Goal: Task Accomplishment & Management: Manage account settings

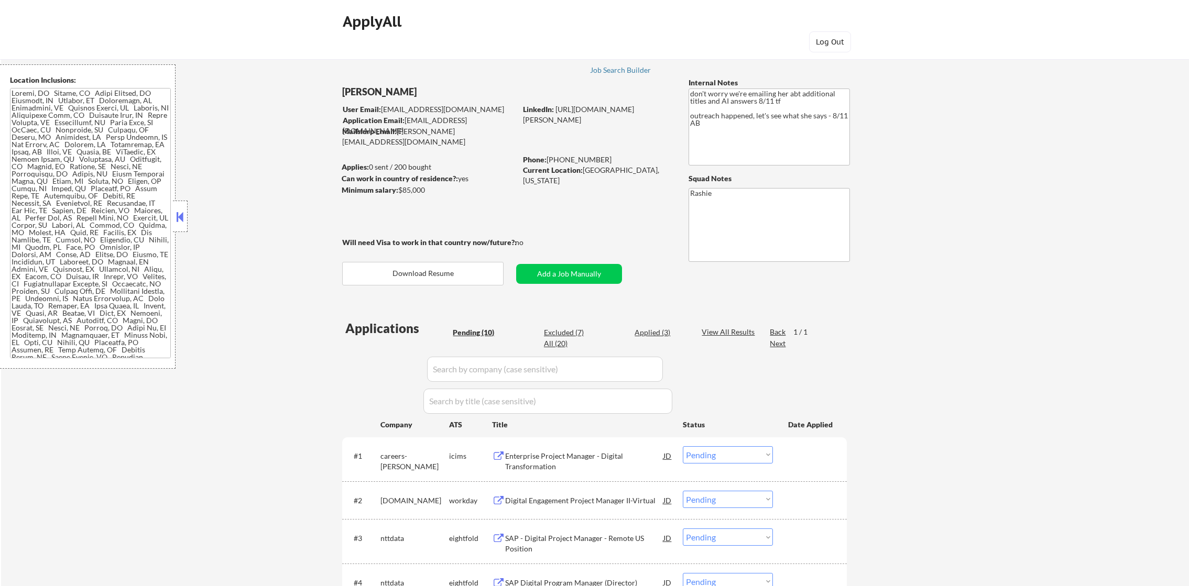
select select ""pending""
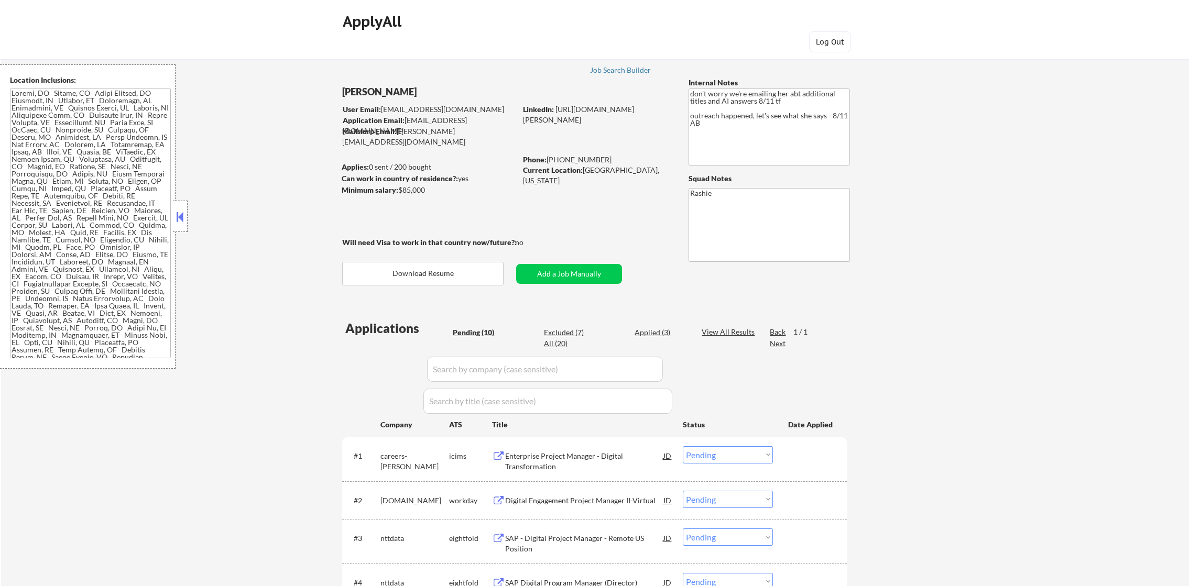
select select ""pending""
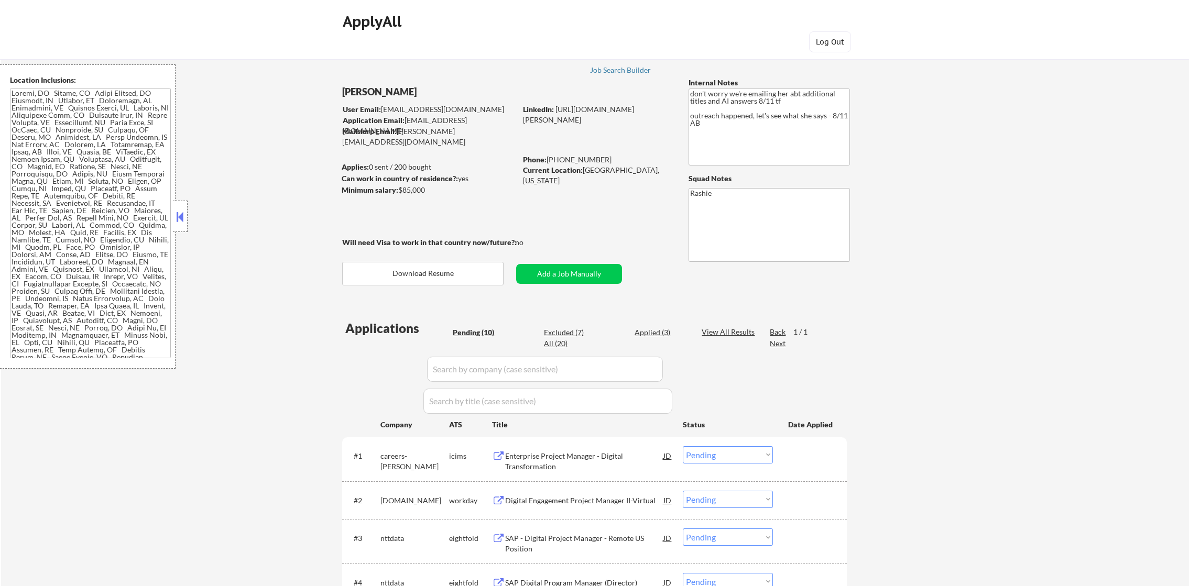
scroll to position [445, 0]
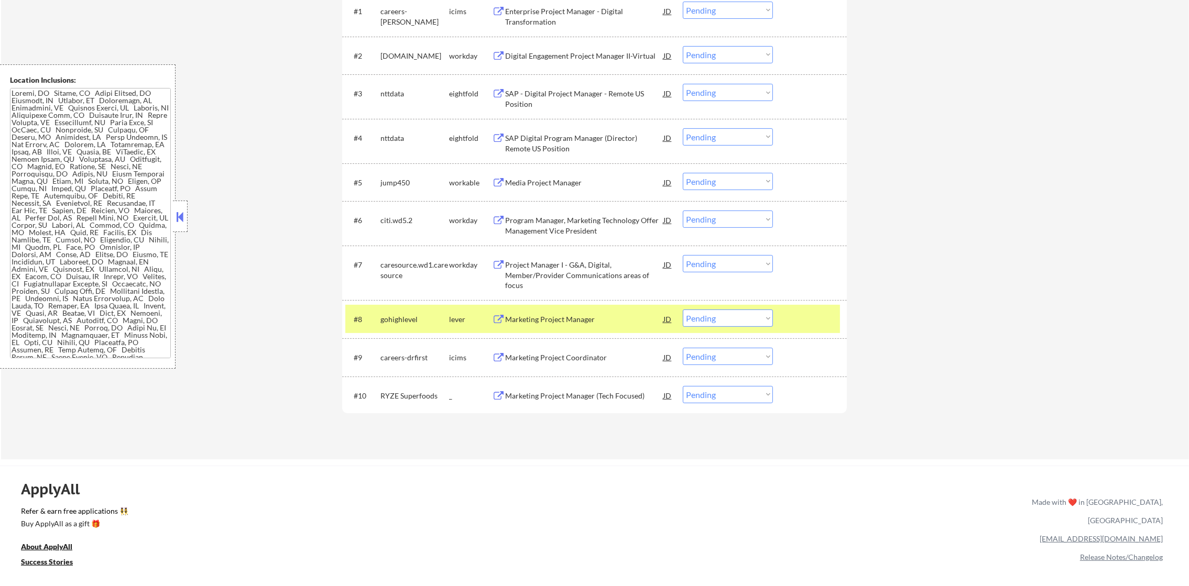
click at [260, 251] on div "← Return to /applysquad Mailslurp Inbox Job Search Builder [PERSON_NAME] User E…" at bounding box center [595, 28] width 1188 height 862
click at [384, 326] on div "gohighlevel" at bounding box center [414, 319] width 69 height 19
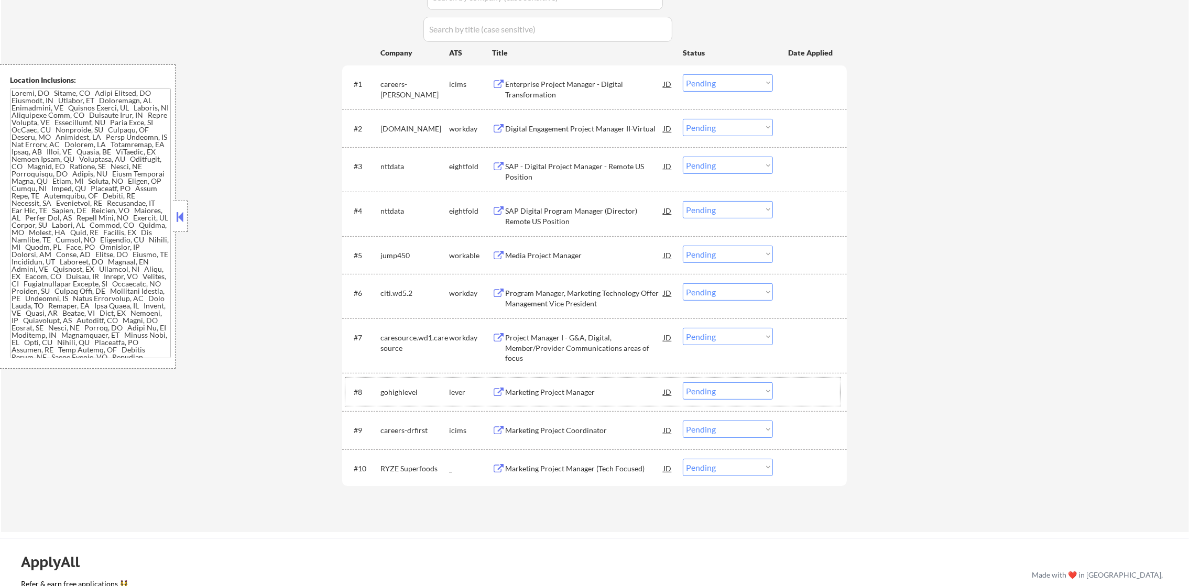
scroll to position [366, 0]
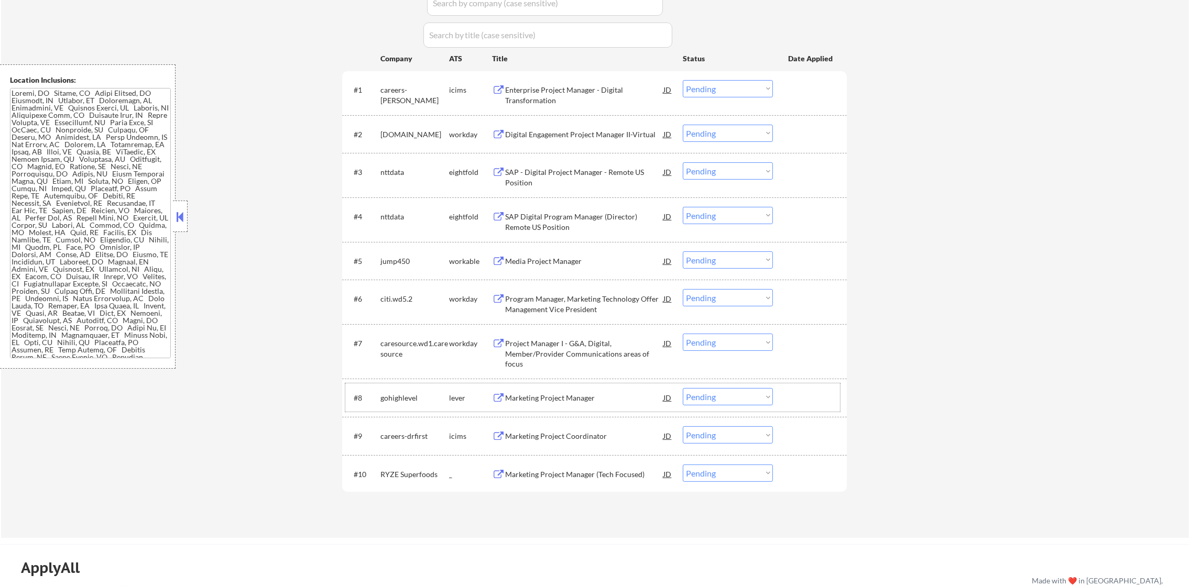
click at [537, 260] on div "Media Project Manager" at bounding box center [584, 261] width 158 height 10
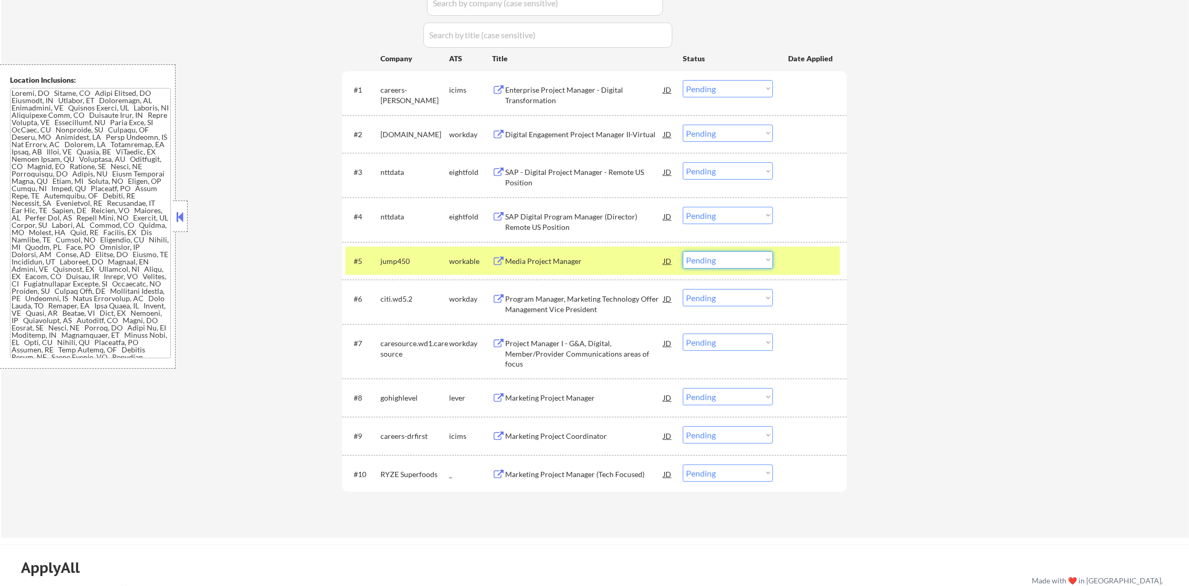
drag, startPoint x: 715, startPoint y: 259, endPoint x: 713, endPoint y: 270, distance: 11.2
click at [715, 260] on select "Choose an option... Pending Applied Excluded (Questions) Excluded (Expired) Exc…" at bounding box center [728, 259] width 90 height 17
click at [683, 251] on select "Choose an option... Pending Applied Excluded (Questions) Excluded (Expired) Exc…" at bounding box center [728, 259] width 90 height 17
click at [386, 267] on div "jump450" at bounding box center [414, 260] width 69 height 19
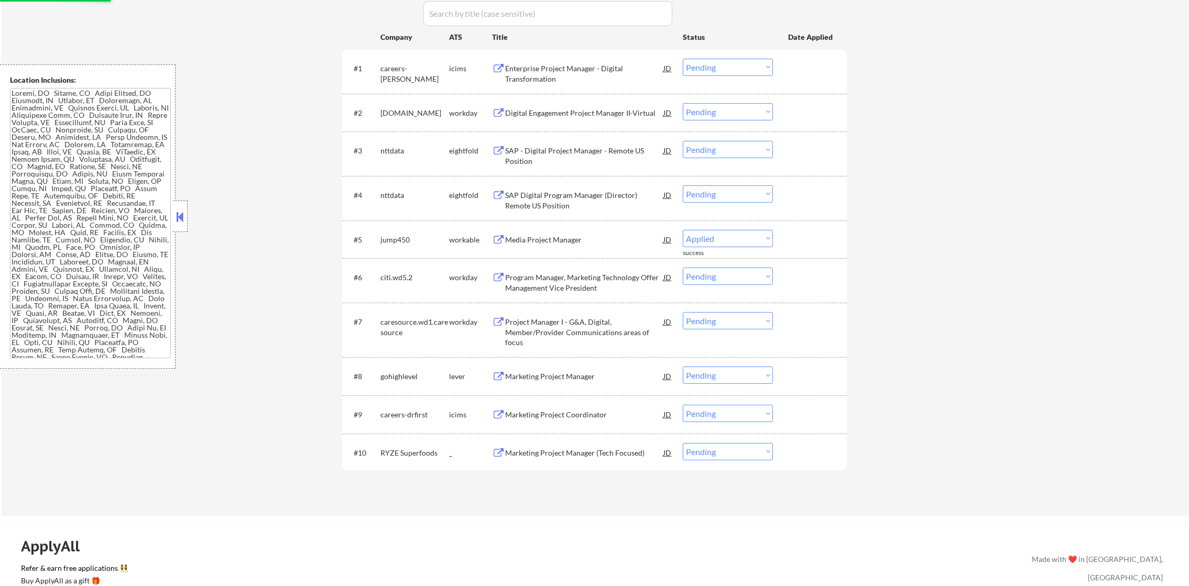
scroll to position [415, 0]
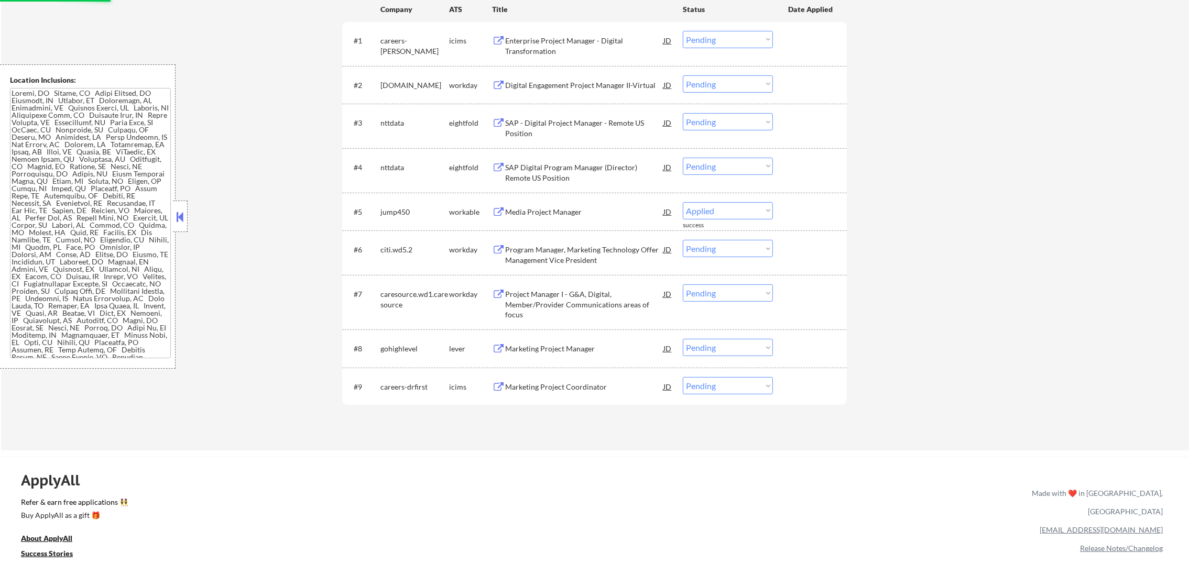
select select ""pending""
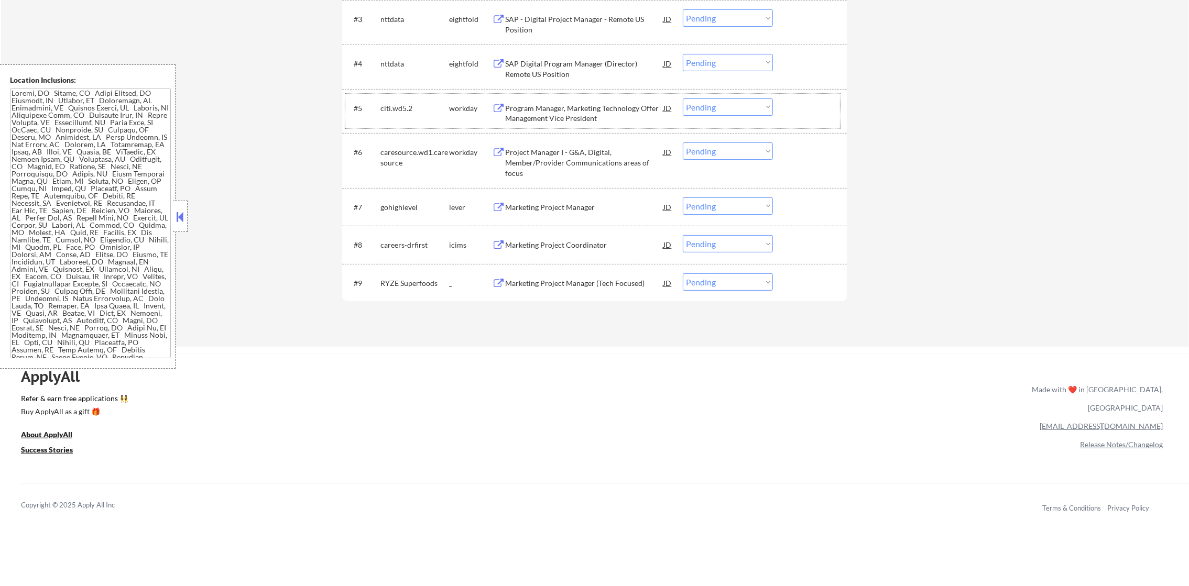
scroll to position [523, 0]
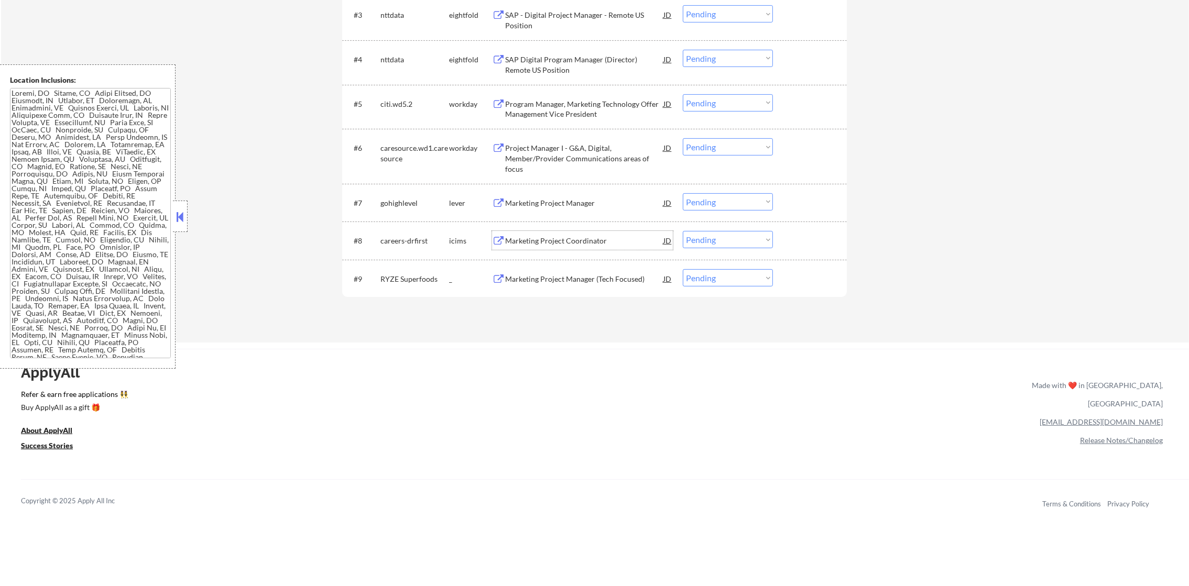
click at [571, 240] on div "Marketing Project Coordinator" at bounding box center [584, 241] width 158 height 10
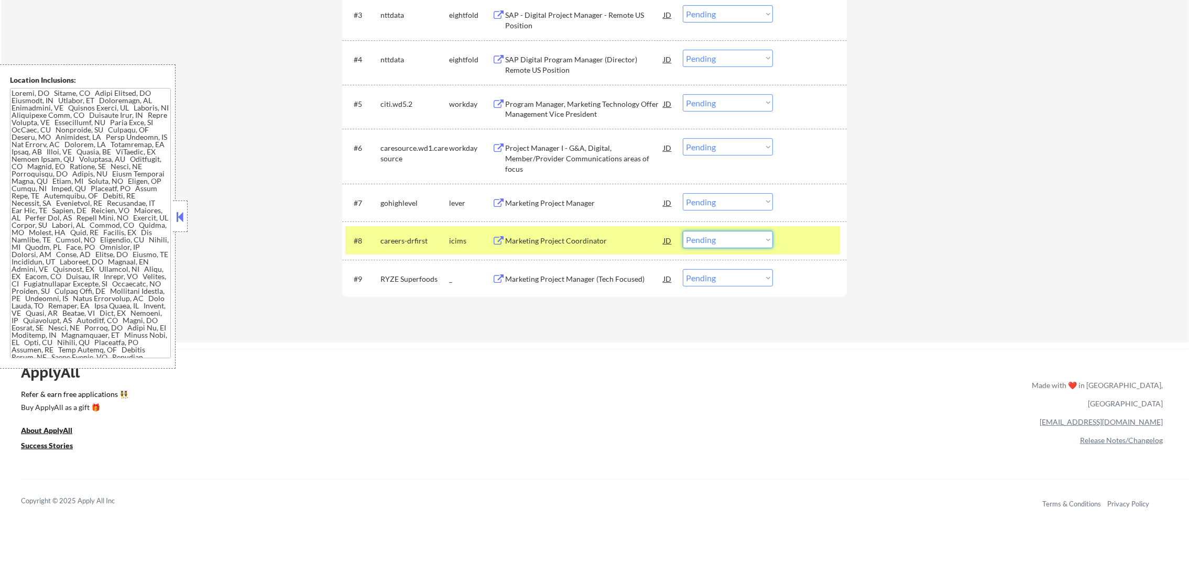
drag, startPoint x: 737, startPoint y: 238, endPoint x: 737, endPoint y: 250, distance: 12.6
click at [737, 238] on select "Choose an option... Pending Applied Excluded (Questions) Excluded (Expired) Exc…" at bounding box center [728, 239] width 90 height 17
click at [683, 231] on select "Choose an option... Pending Applied Excluded (Questions) Excluded (Expired) Exc…" at bounding box center [728, 239] width 90 height 17
drag, startPoint x: 401, startPoint y: 246, endPoint x: 427, endPoint y: 233, distance: 28.8
click at [401, 246] on div "careers-drfirst" at bounding box center [414, 240] width 69 height 19
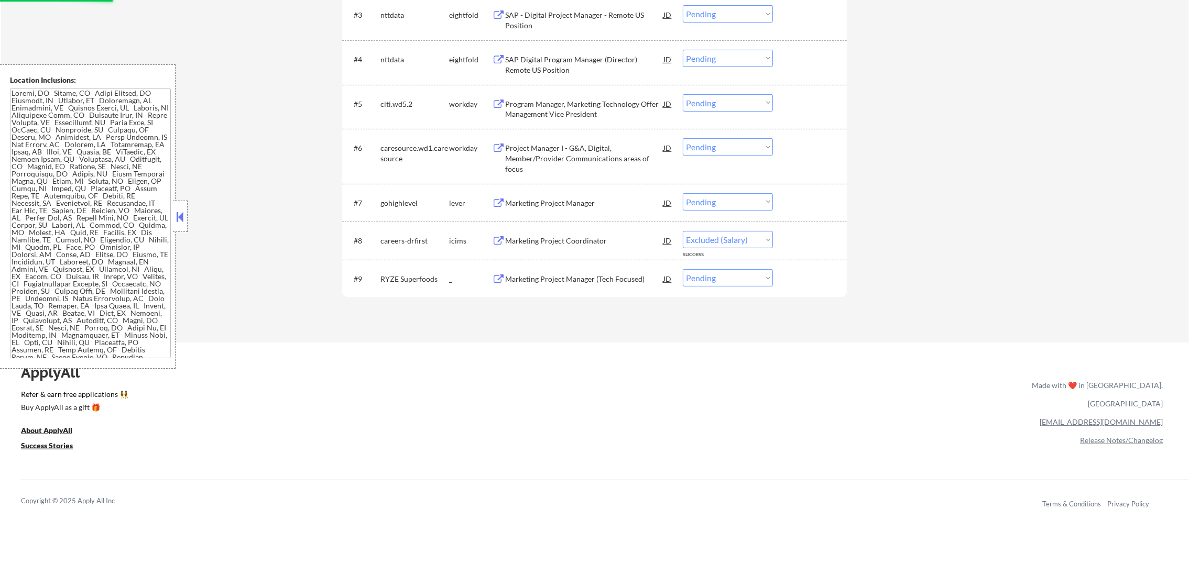
select select ""pending""
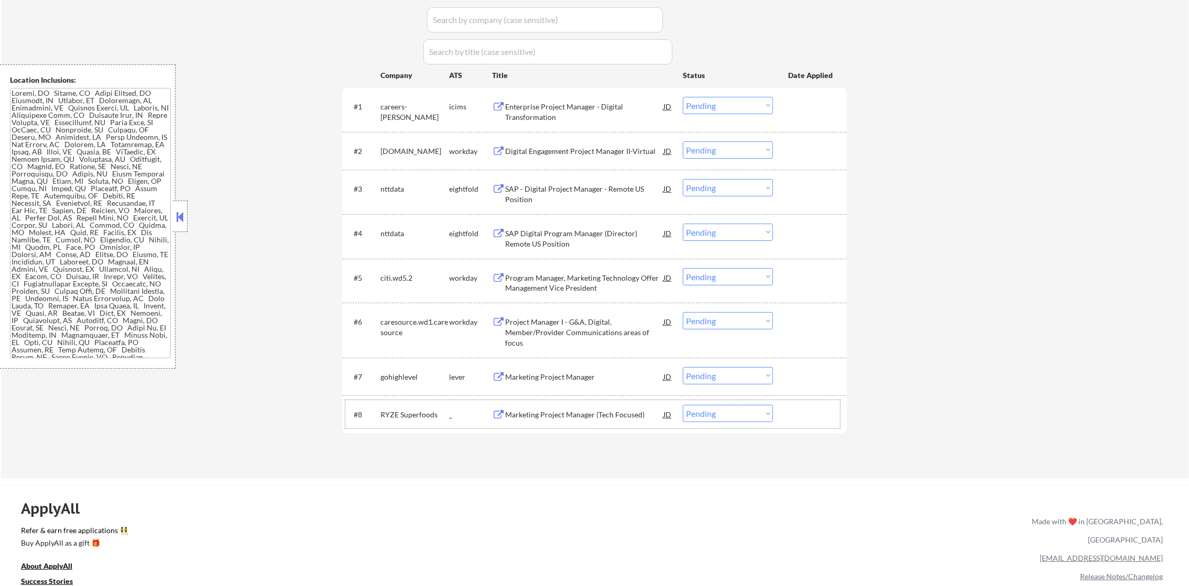
scroll to position [366, 0]
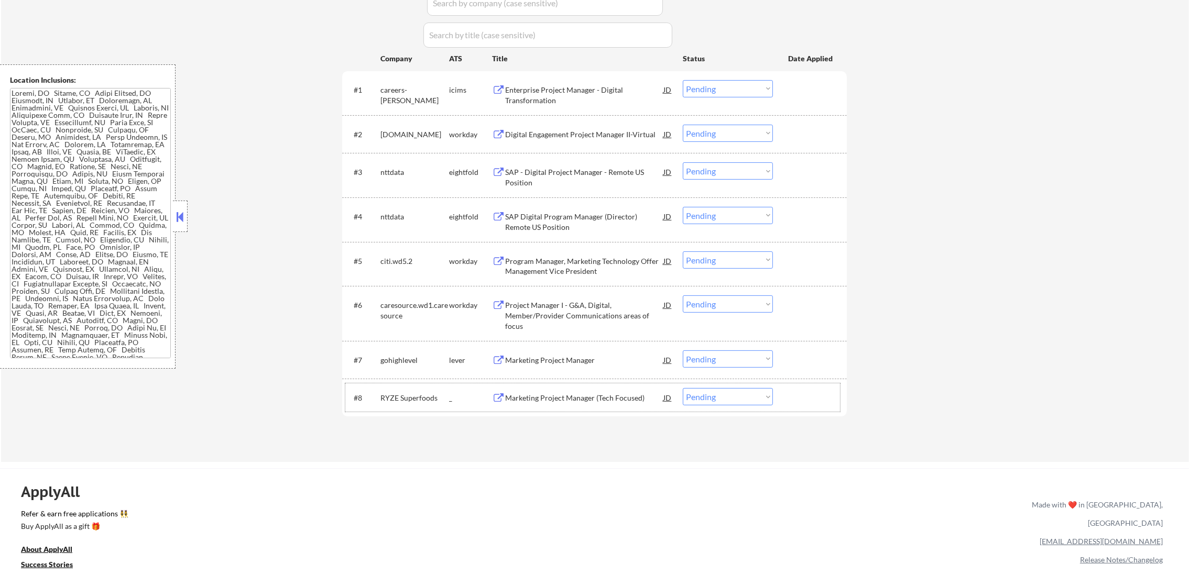
click at [548, 266] on div "Program Manager, Marketing Technology Offer Management Vice President" at bounding box center [584, 266] width 158 height 20
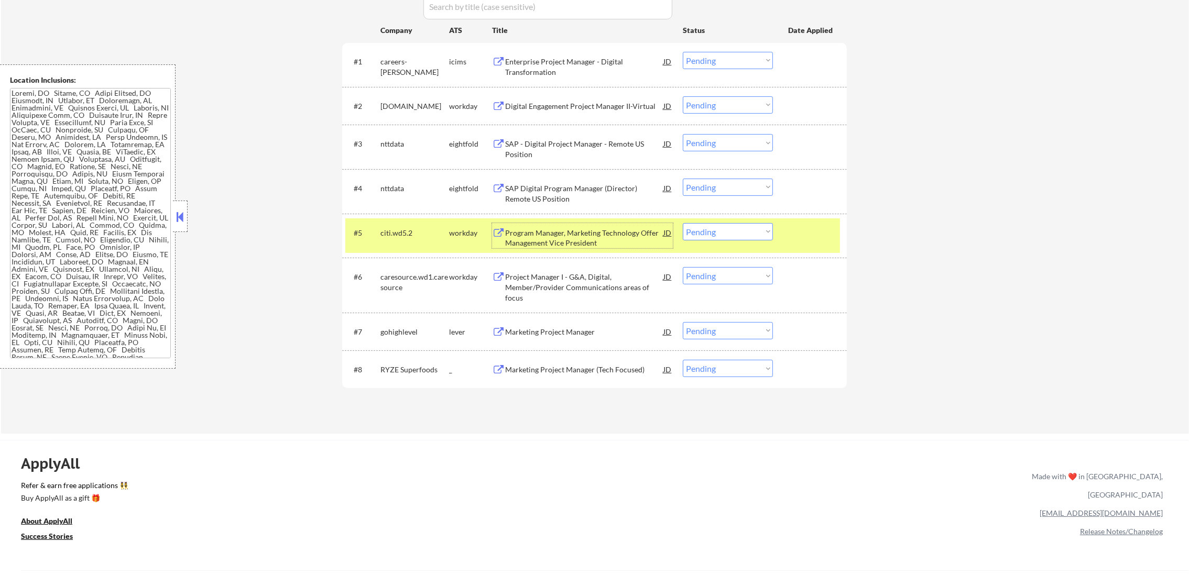
scroll to position [445, 0]
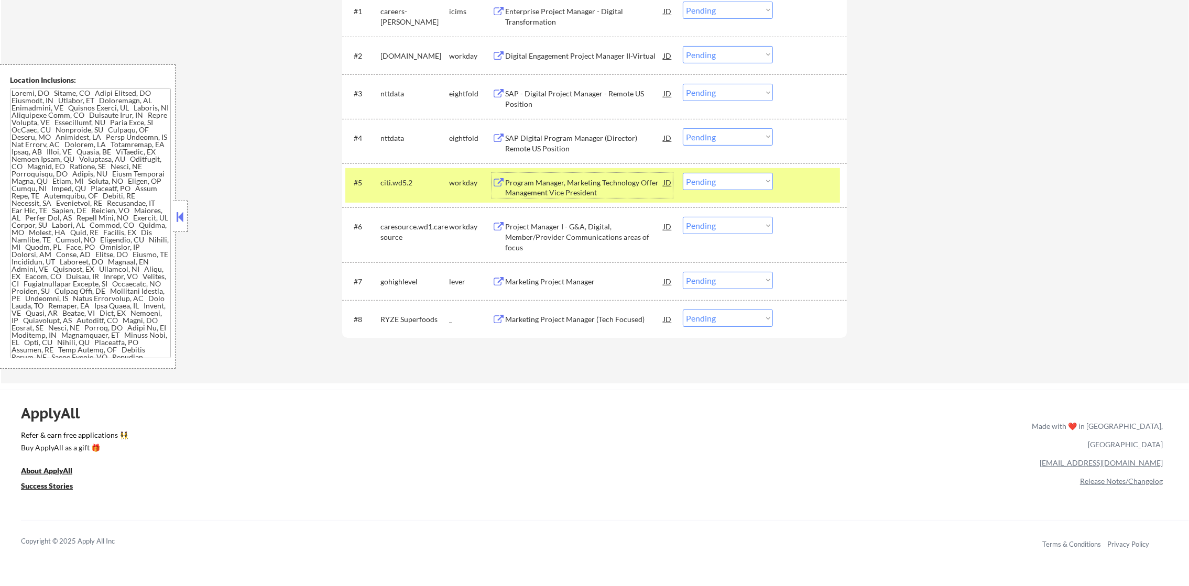
drag, startPoint x: 715, startPoint y: 189, endPoint x: 723, endPoint y: 188, distance: 9.0
click at [715, 189] on select "Choose an option... Pending Applied Excluded (Questions) Excluded (Expired) Exc…" at bounding box center [728, 181] width 90 height 17
click at [683, 173] on select "Choose an option... Pending Applied Excluded (Questions) Excluded (Expired) Exc…" at bounding box center [728, 181] width 90 height 17
click at [430, 186] on div "citi.wd5.2" at bounding box center [414, 183] width 69 height 10
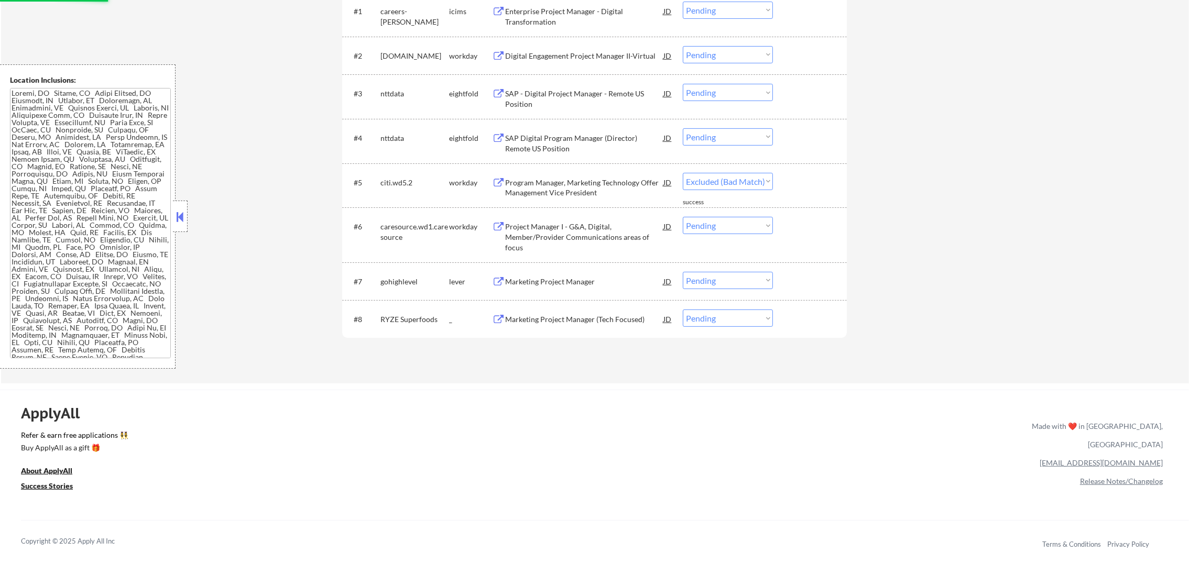
select select ""pending""
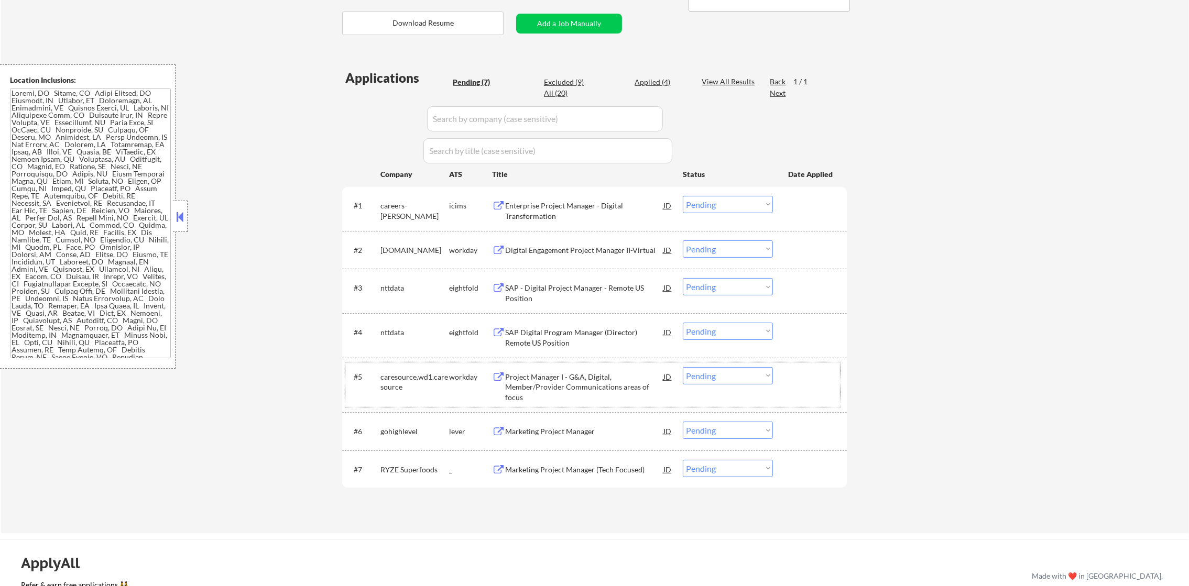
scroll to position [183, 0]
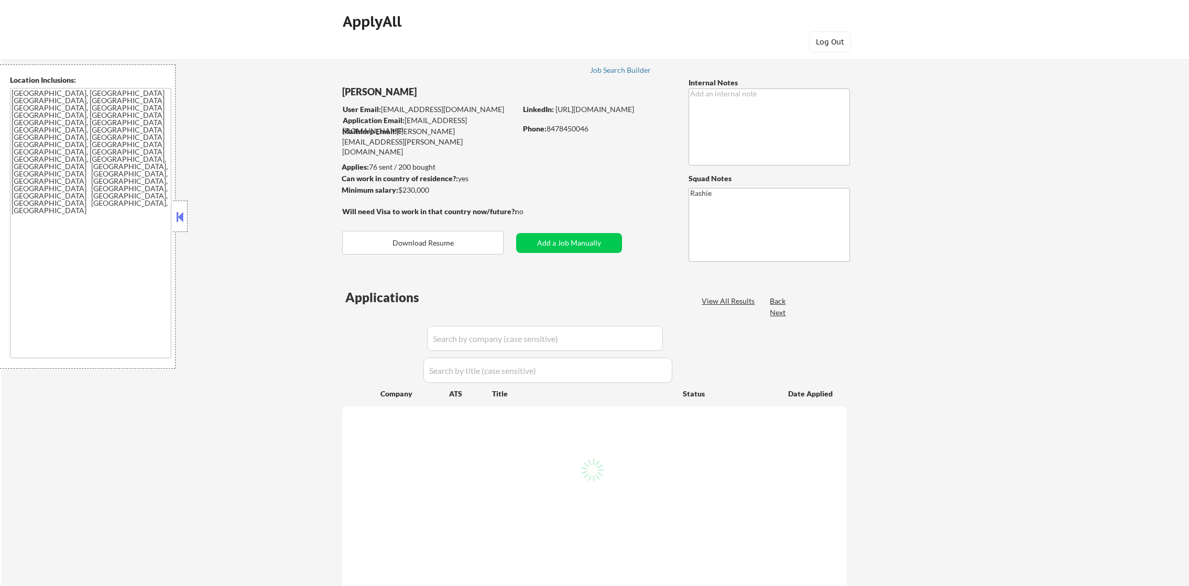
select select ""applied""
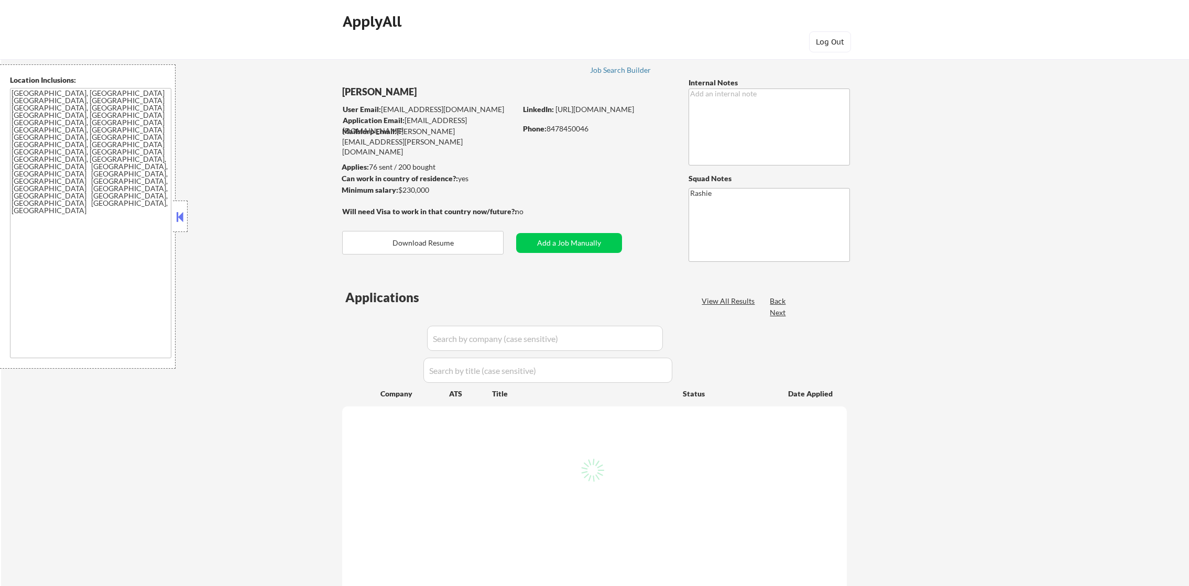
select select ""applied""
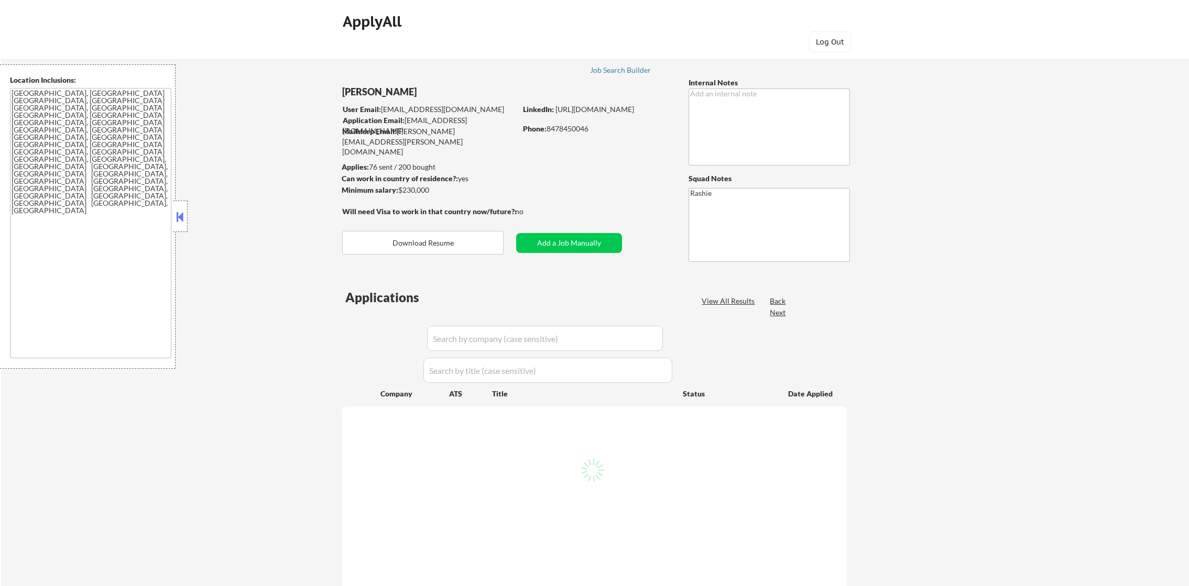
select select ""applied""
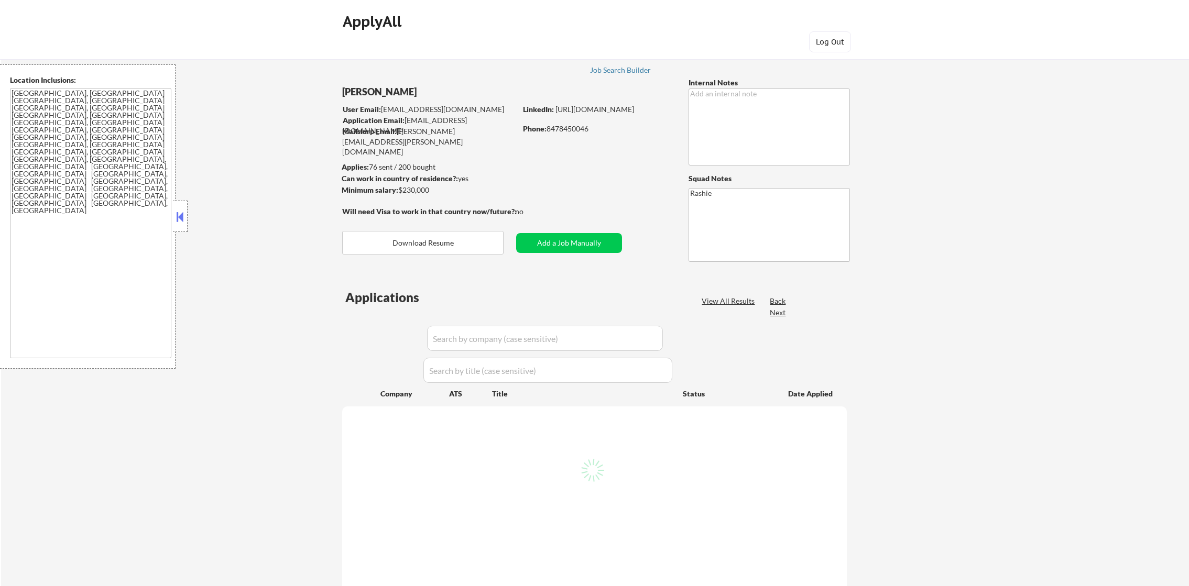
select select ""applied""
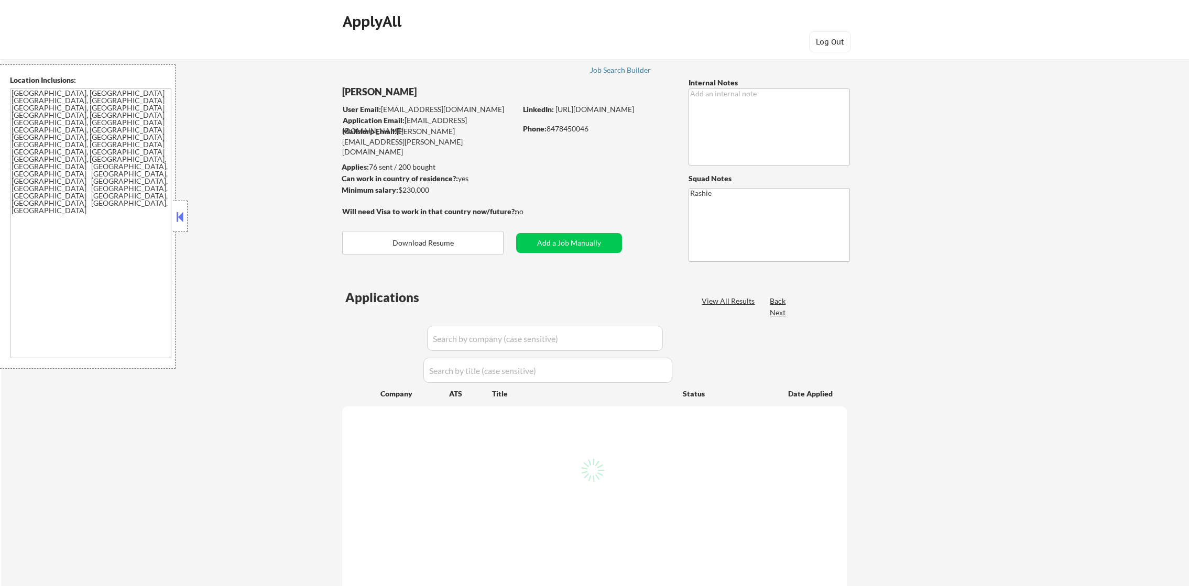
select select ""applied""
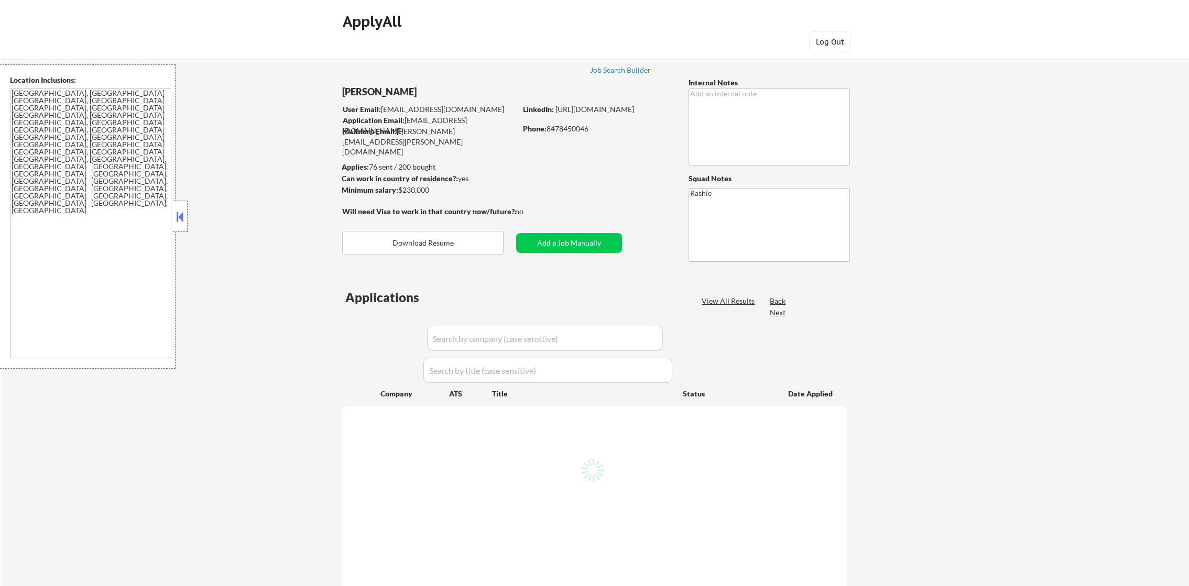
select select ""applied""
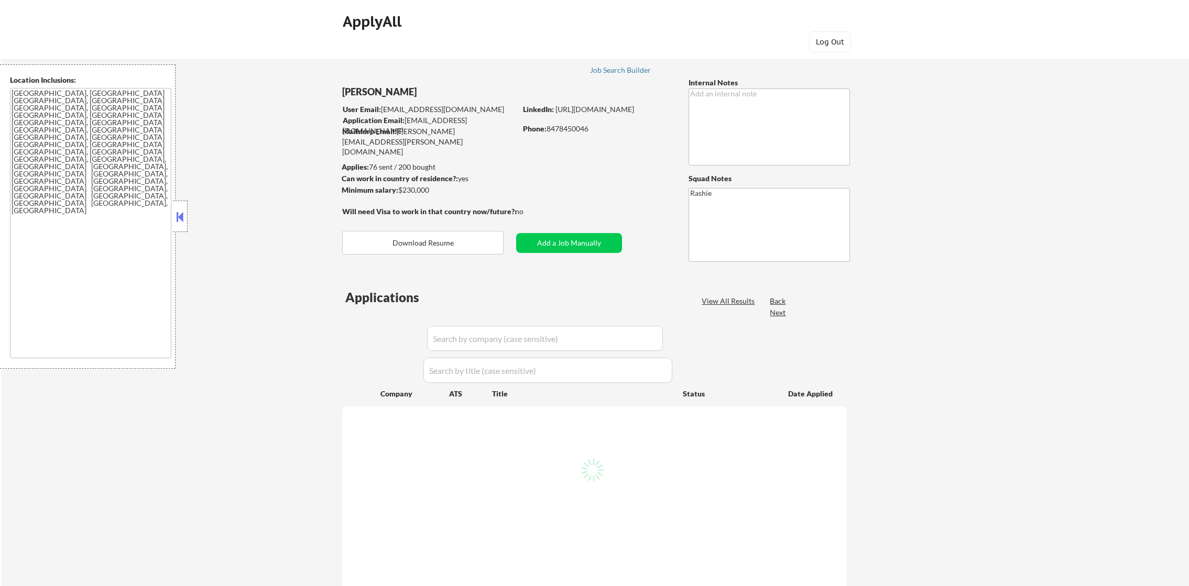
select select ""applied""
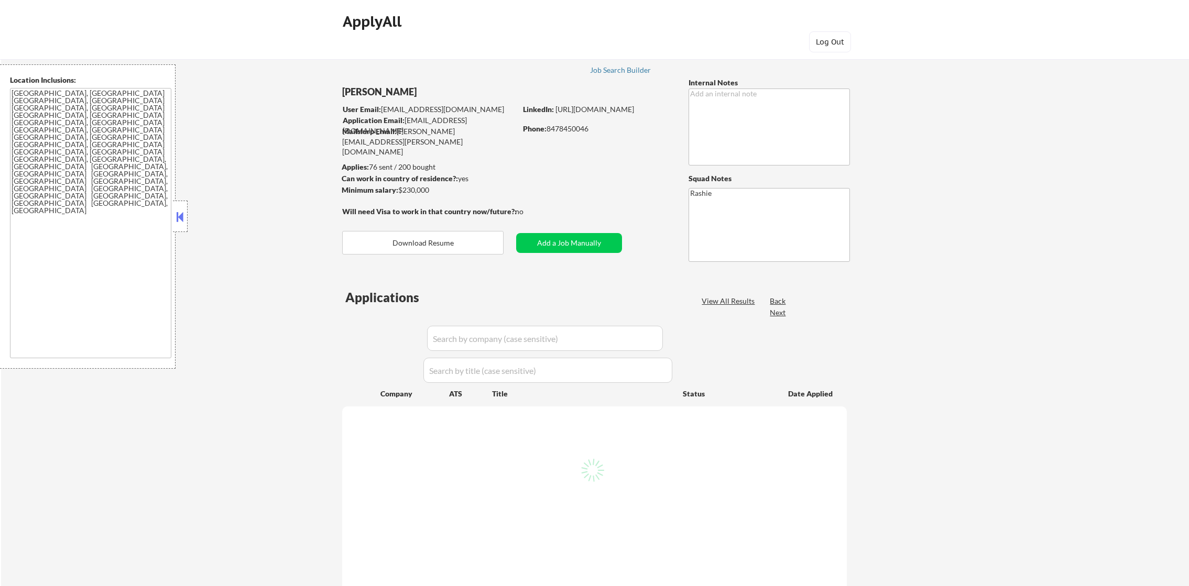
select select ""applied""
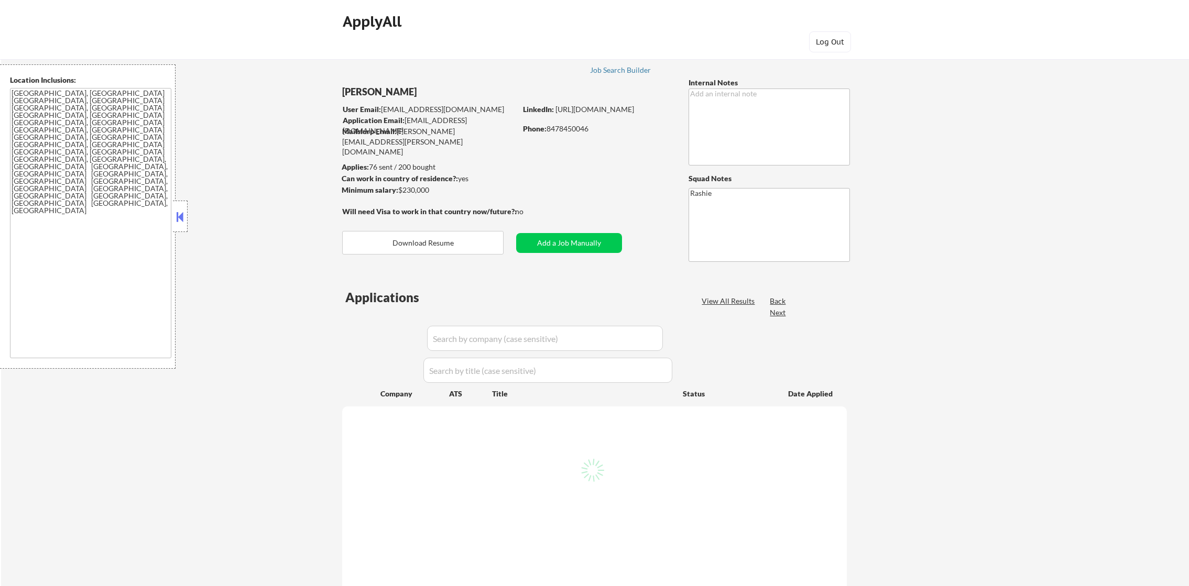
select select ""applied""
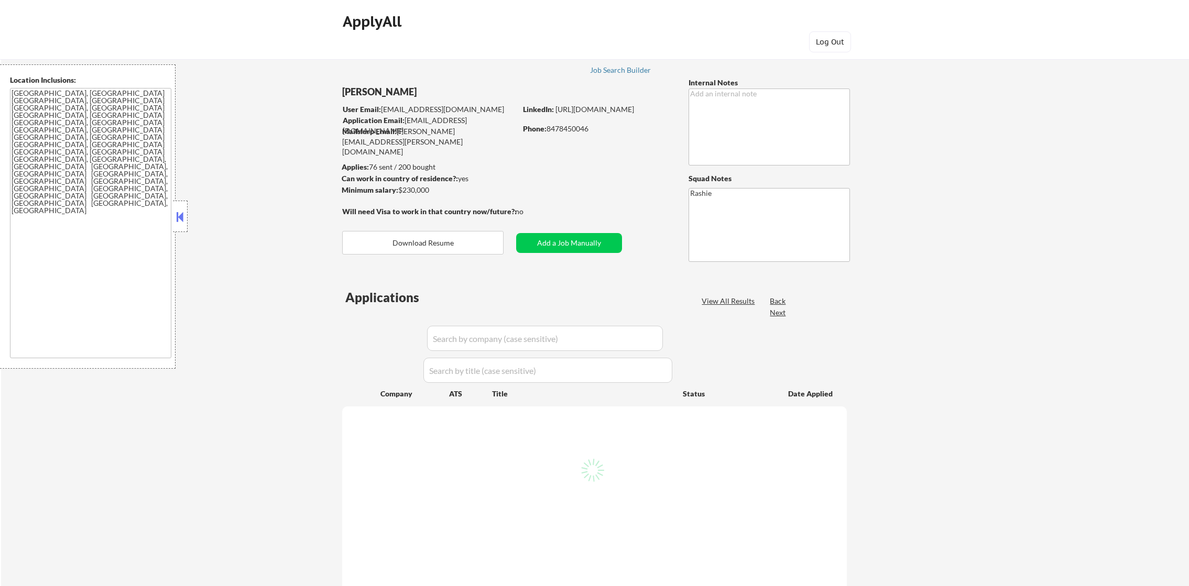
select select ""applied""
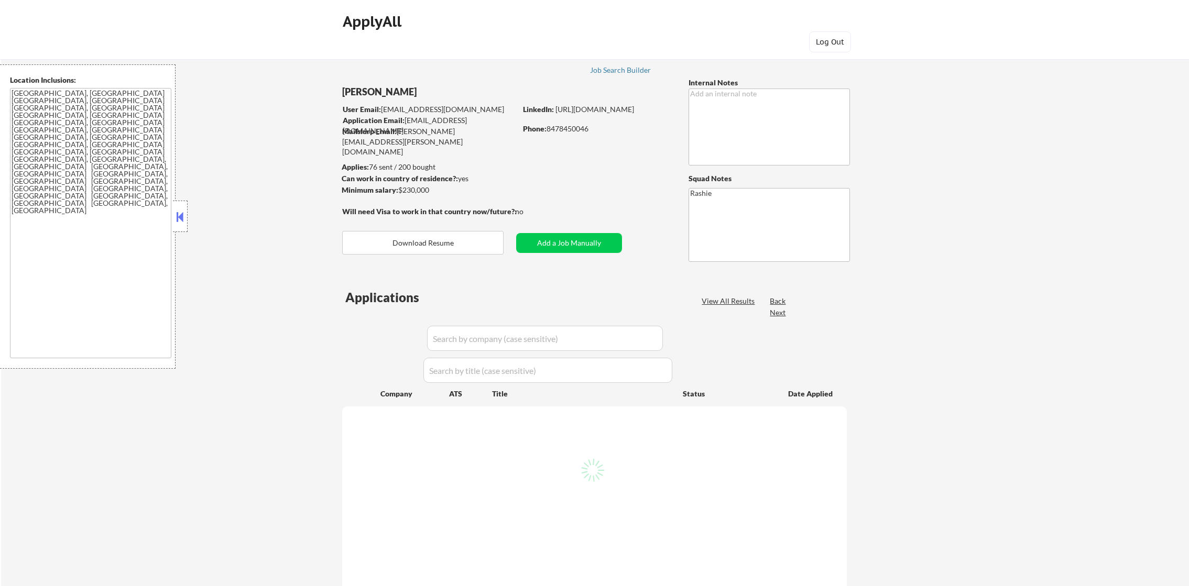
select select ""applied""
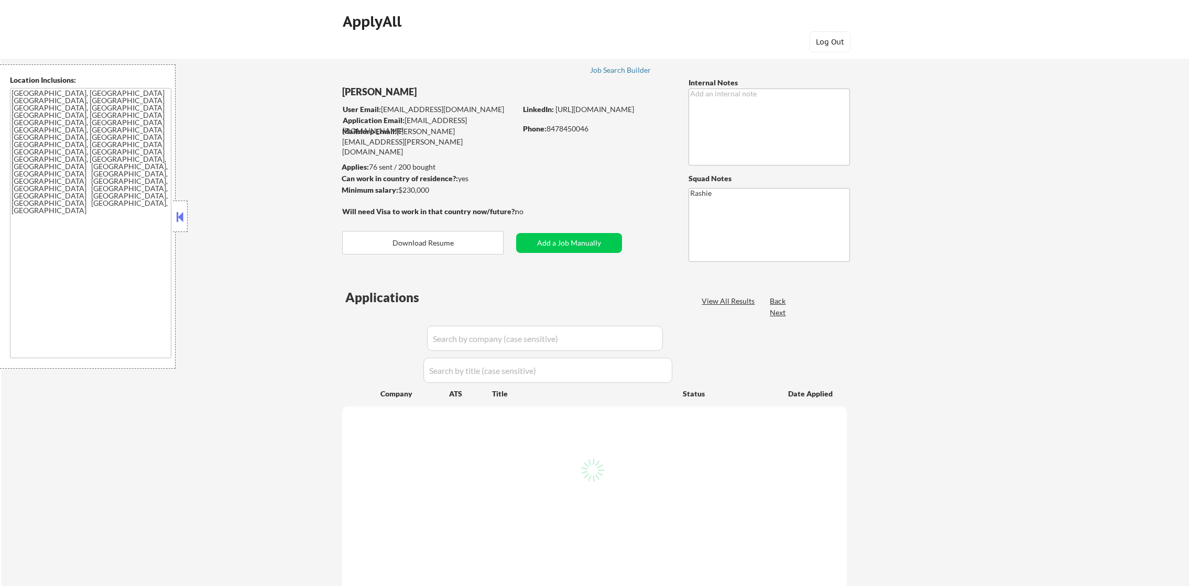
select select ""applied""
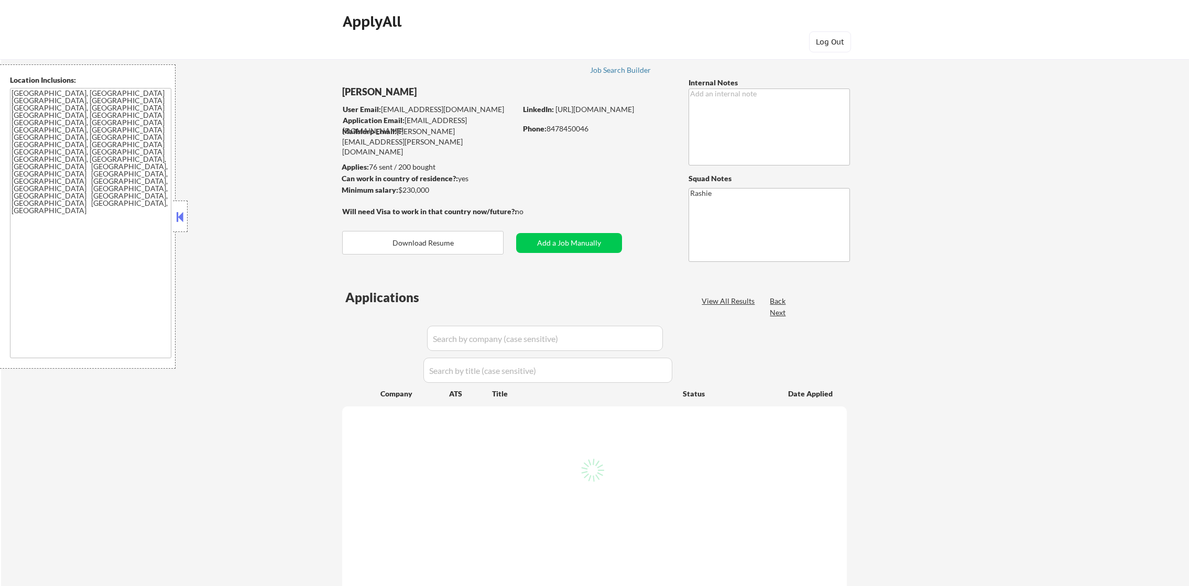
select select ""applied""
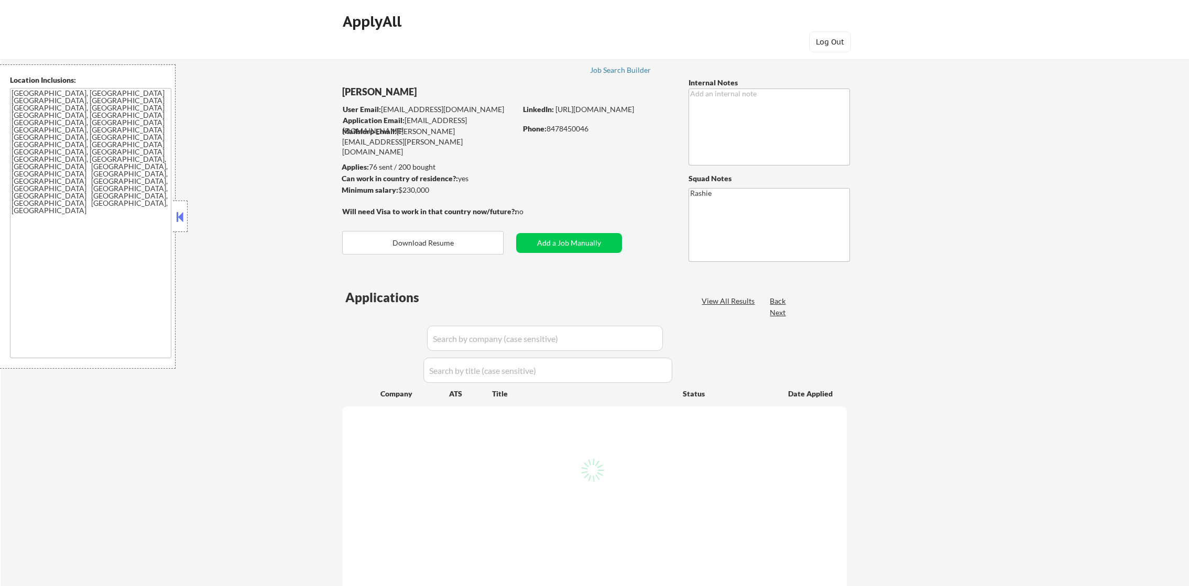
select select ""applied""
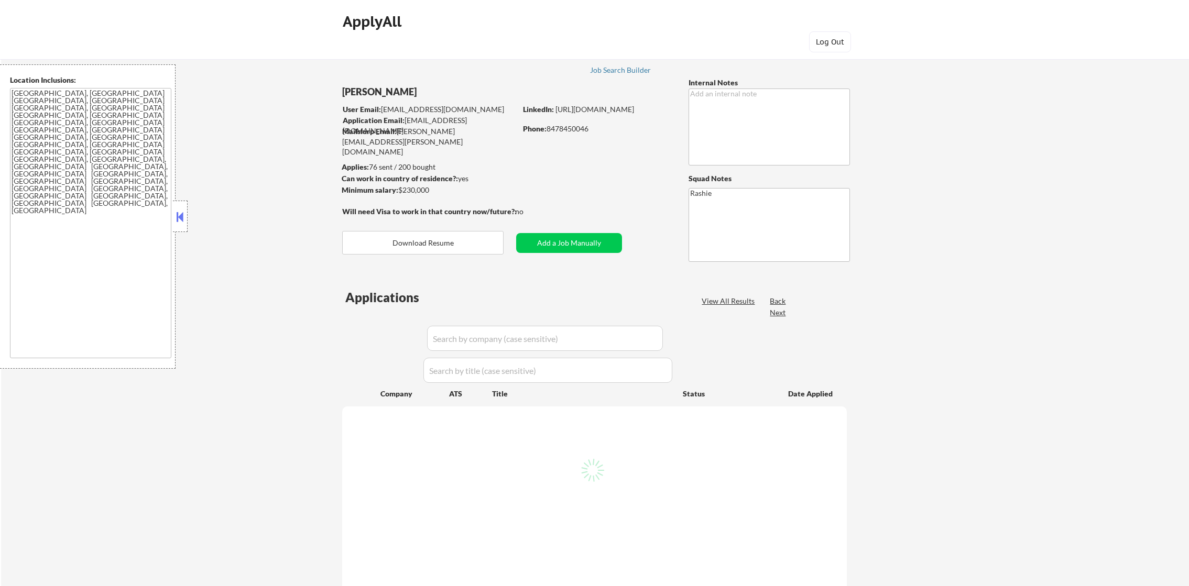
select select ""applied""
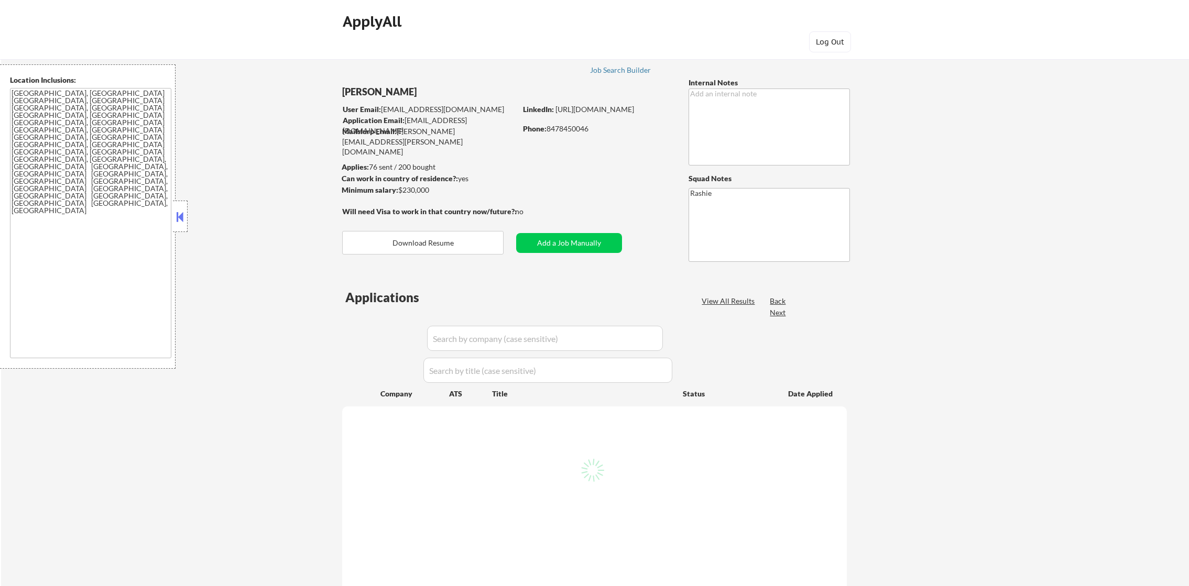
select select ""applied""
select select ""excluded__expired_""
select select ""excluded__salary_""
select select ""excluded__expired_""
select select ""excluded__salary_""
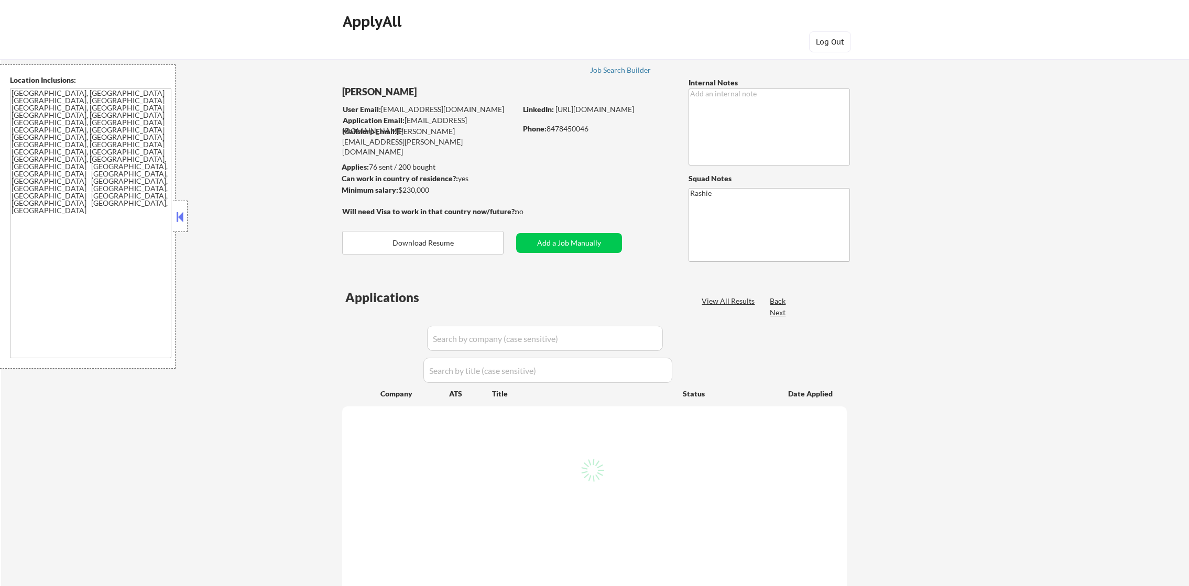
select select ""excluded__expired_""
select select ""excluded__salary_""
select select ""excluded__other_""
select select ""excluded__location_""
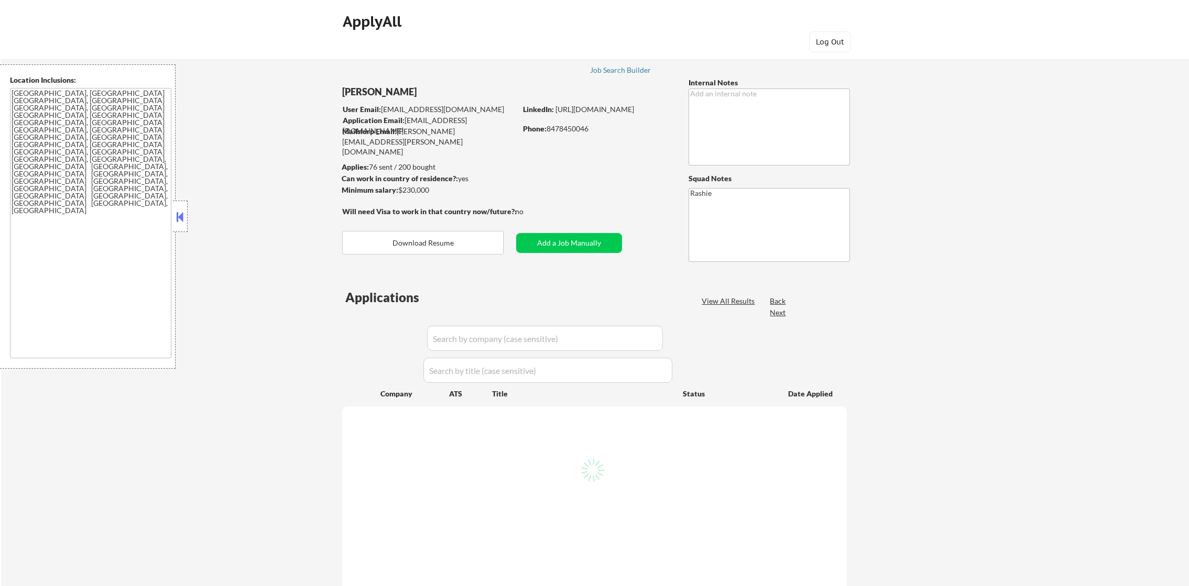
select select ""excluded""
select select ""excluded__expired_""
select select ""excluded__salary_""
select select ""excluded""
select select ""excluded__salary_""
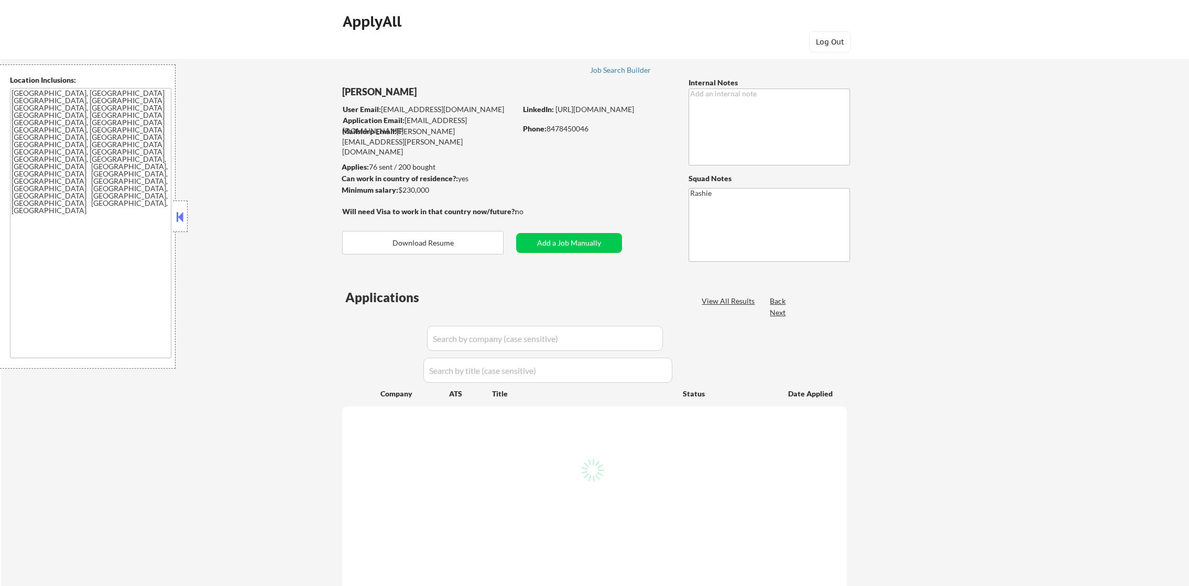
select select ""excluded__salary_""
select select ""excluded""
select select ""excluded__location_""
select select ""excluded__salary_""
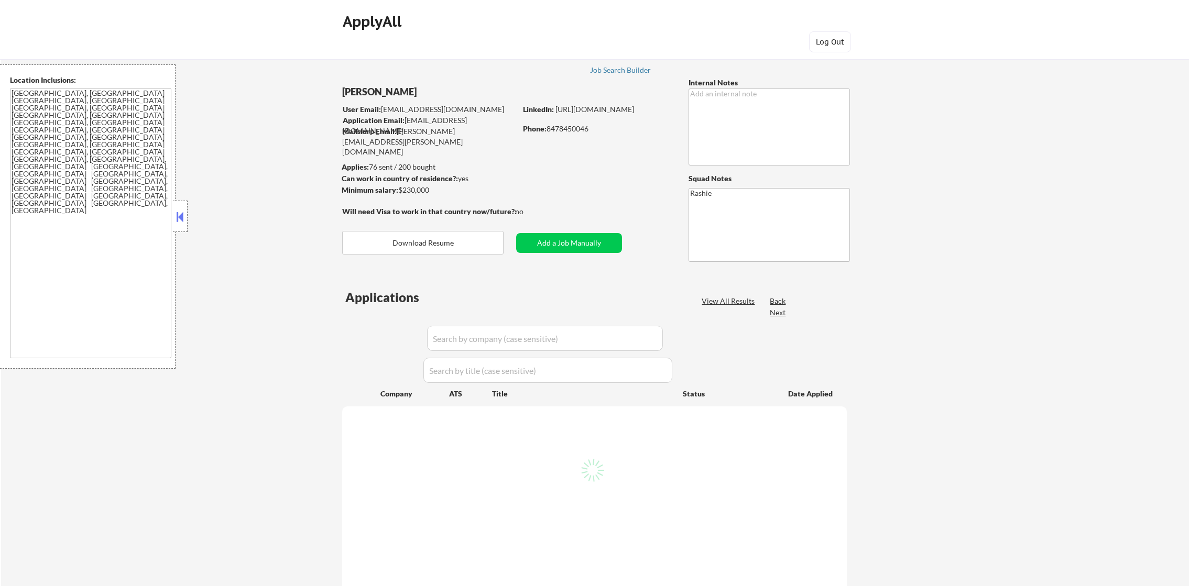
select select ""excluded""
select select ""excluded__location_""
select select ""excluded__salary_""
select select ""excluded__other_""
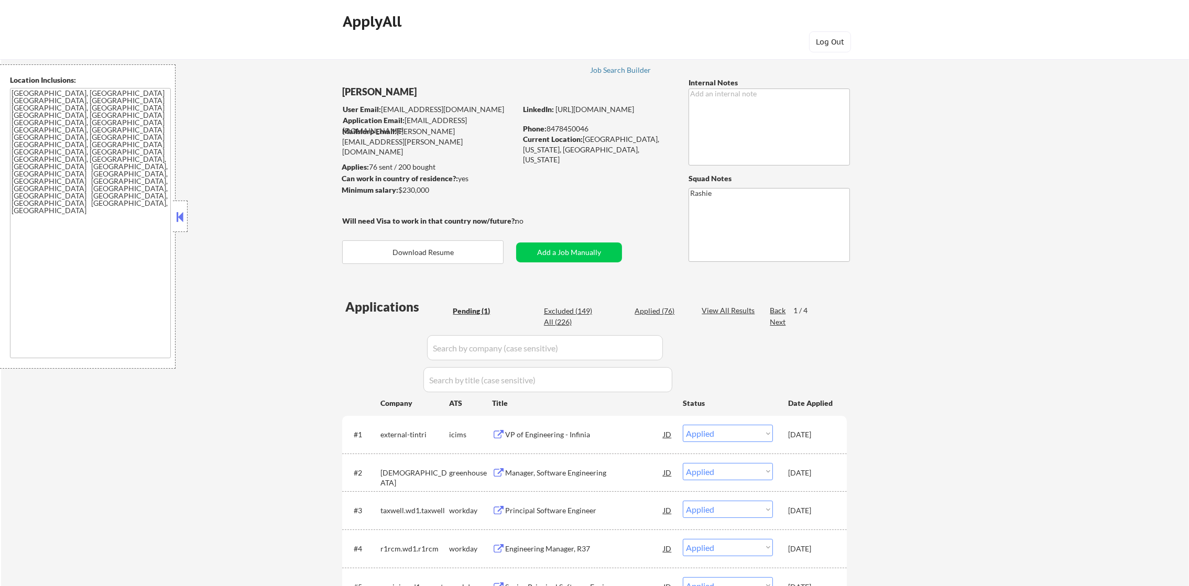
scroll to position [157, 0]
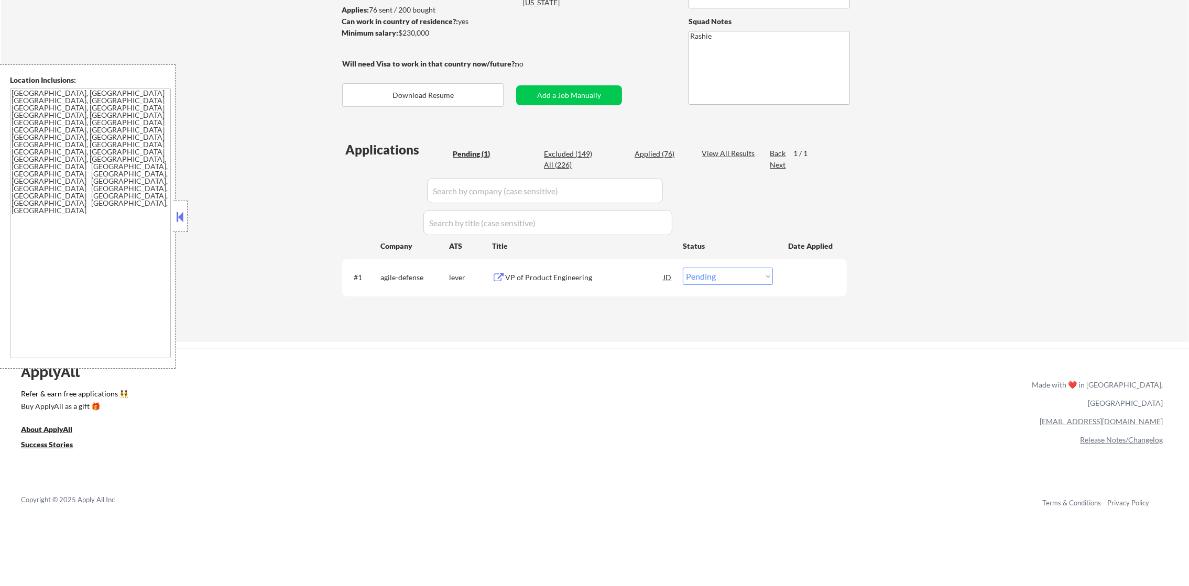
click at [580, 261] on div "#1 agile-defense lever VP of Product Engineering JD Choose an option... Pending…" at bounding box center [594, 277] width 504 height 37
click at [570, 274] on div "VP of Product Engineering" at bounding box center [584, 277] width 158 height 10
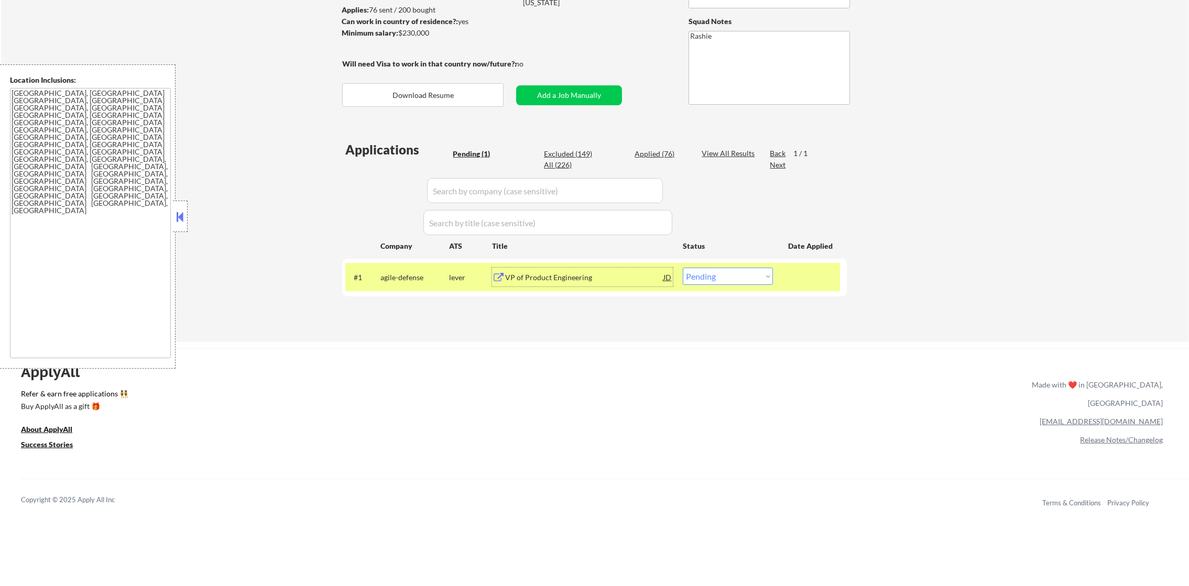
click at [708, 285] on div "#1 agile-defense lever VP of Product Engineering JD Choose an option... Pending…" at bounding box center [592, 277] width 494 height 28
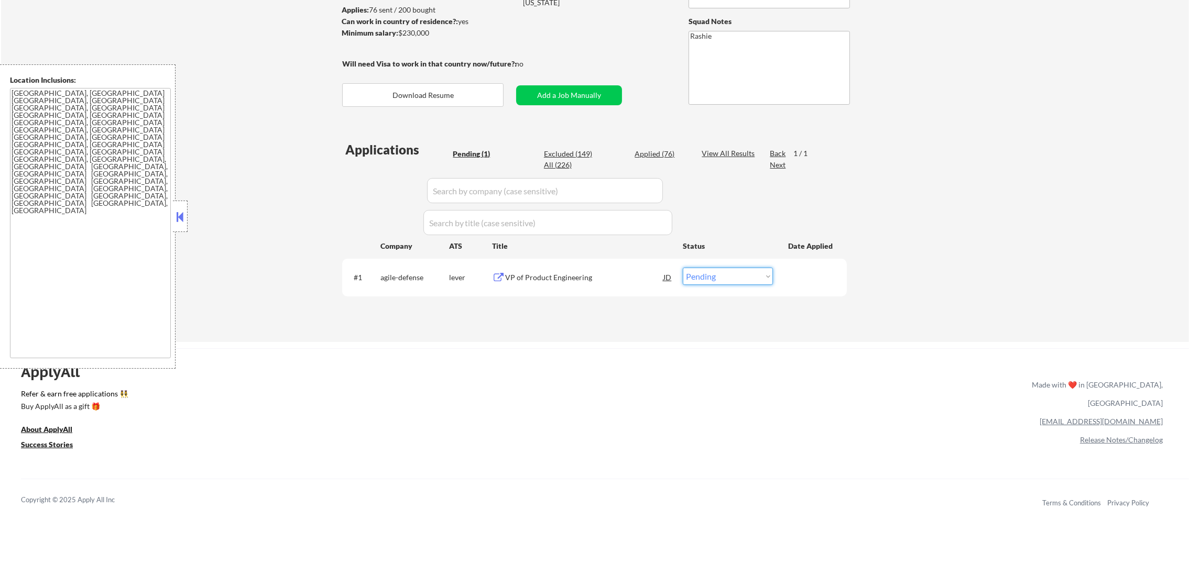
click at [752, 281] on select "Choose an option... Pending Applied Excluded (Questions) Excluded (Expired) Exc…" at bounding box center [728, 276] width 90 height 17
select select ""excluded""
click at [683, 268] on select "Choose an option... Pending Applied Excluded (Questions) Excluded (Expired) Exc…" at bounding box center [728, 276] width 90 height 17
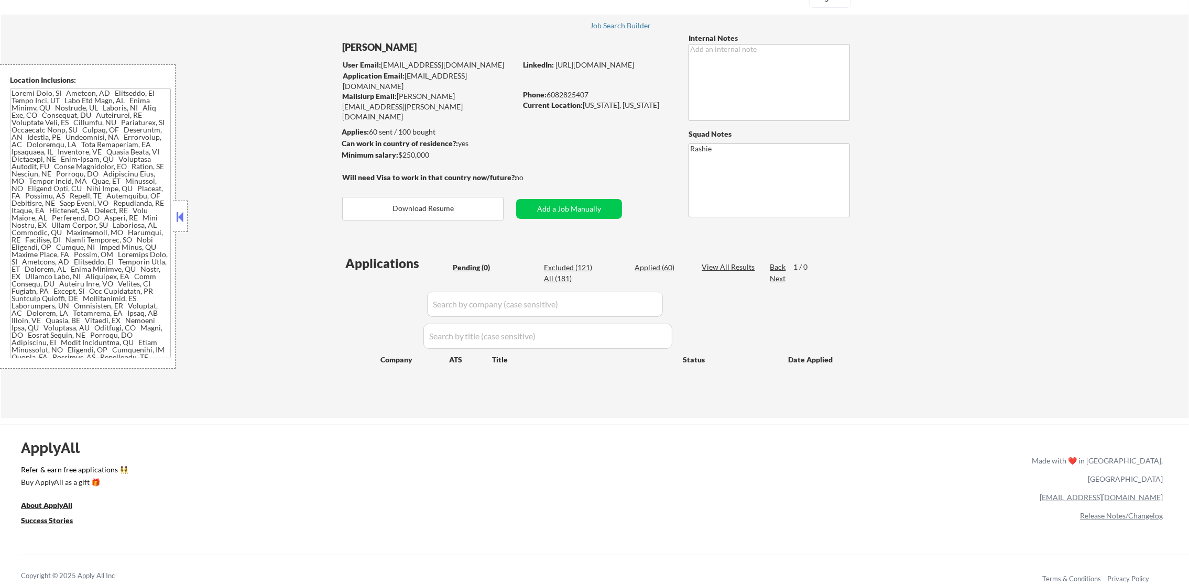
scroll to position [130, 0]
